Goal: Transaction & Acquisition: Purchase product/service

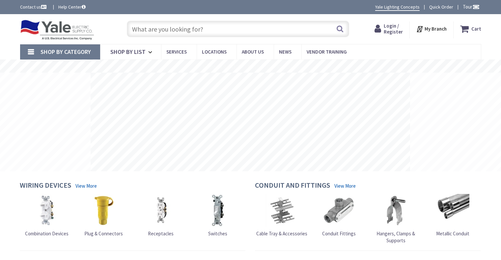
click at [390, 28] on span "Login / Register" at bounding box center [392, 29] width 19 height 12
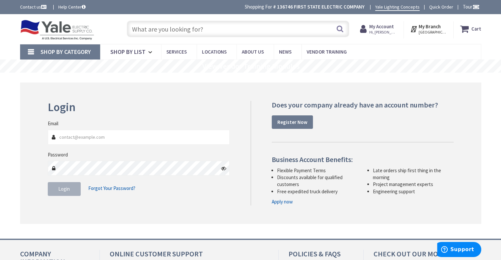
type input "[EMAIL_ADDRESS][DOMAIN_NAME]"
click at [61, 193] on button "Login" at bounding box center [64, 189] width 33 height 14
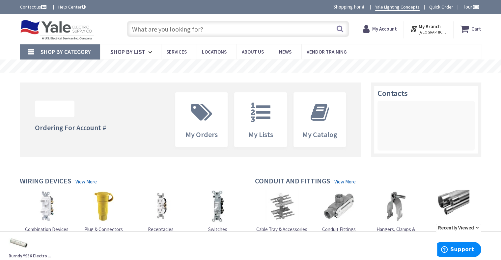
click at [156, 28] on input "text" at bounding box center [238, 29] width 222 height 16
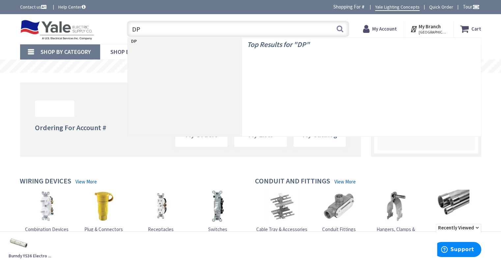
type input "DPL"
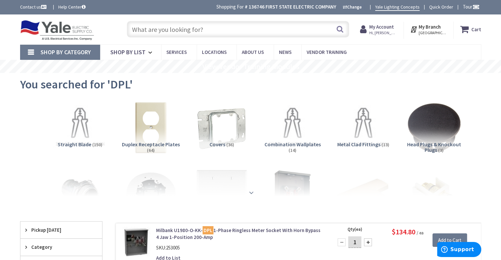
click at [252, 193] on strong at bounding box center [251, 191] width 8 height 7
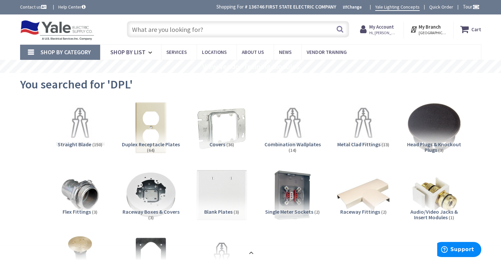
click at [194, 29] on input "text" at bounding box center [238, 29] width 222 height 16
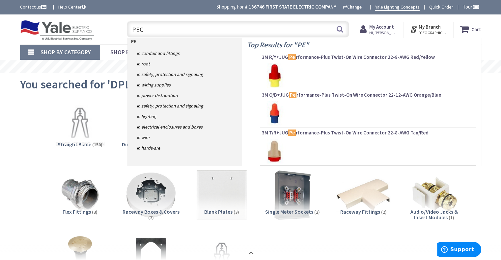
type input "PECO"
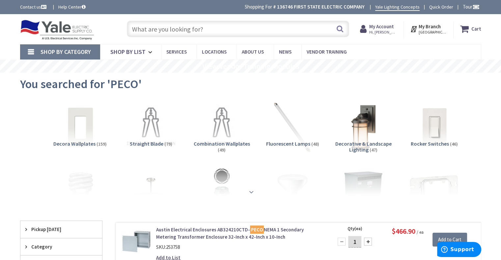
click at [254, 194] on strong at bounding box center [251, 192] width 8 height 7
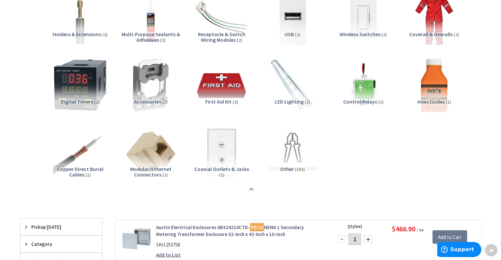
scroll to position [1057, 0]
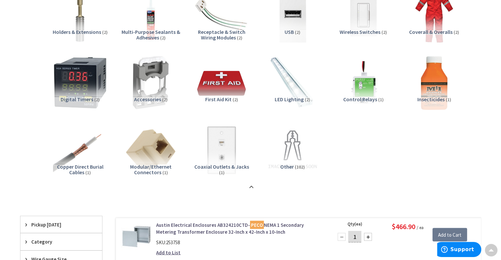
click at [81, 171] on span "Copper Direct Burial Cables" at bounding box center [80, 170] width 46 height 13
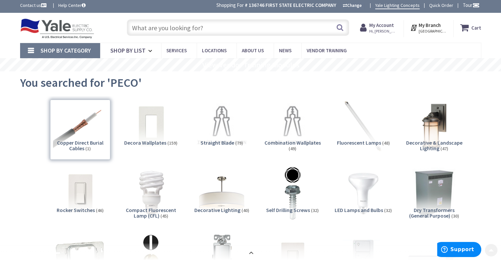
scroll to position [0, 0]
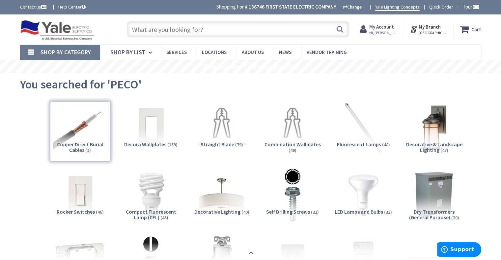
click at [151, 27] on input "text" at bounding box center [238, 29] width 222 height 16
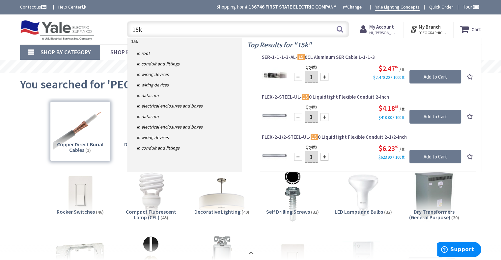
type input "15kv"
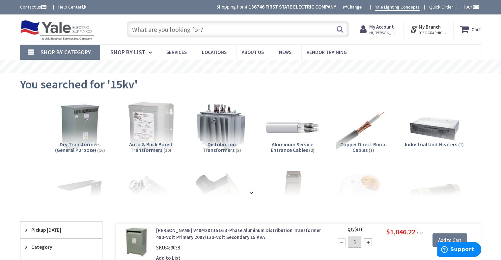
click at [153, 29] on input "text" at bounding box center [238, 29] width 222 height 16
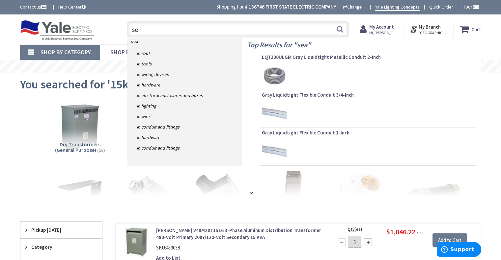
type input "s"
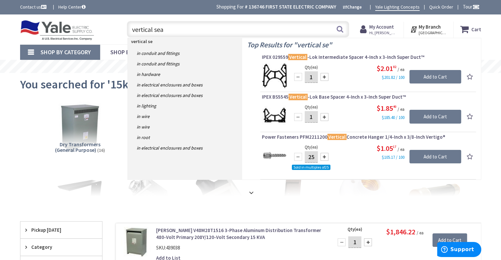
type input "vertical seal"
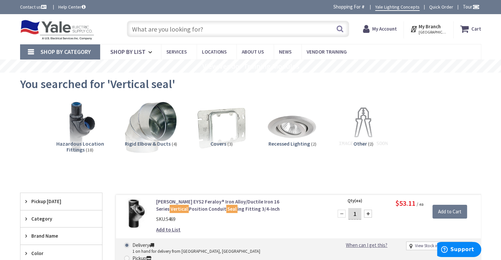
click at [82, 147] on span "Hazardous Location Fittings" at bounding box center [80, 147] width 48 height 13
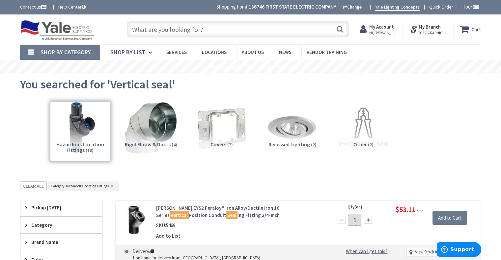
click at [146, 31] on input "text" at bounding box center [238, 29] width 222 height 16
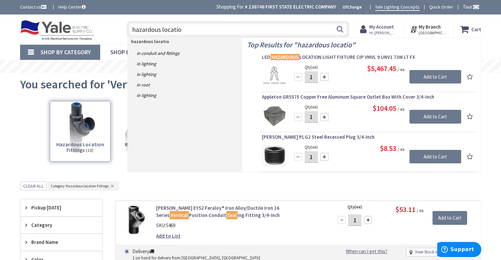
type input "hazardous location"
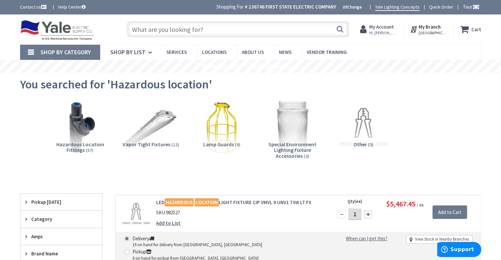
click at [148, 25] on input "text" at bounding box center [238, 29] width 222 height 16
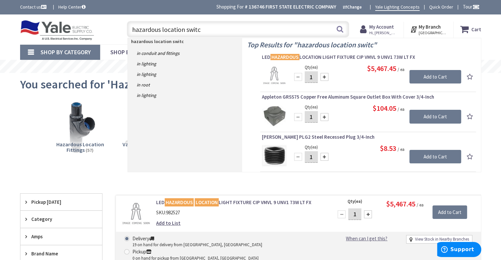
type input "hazardous location switch"
